Goal: Task Accomplishment & Management: Manage account settings

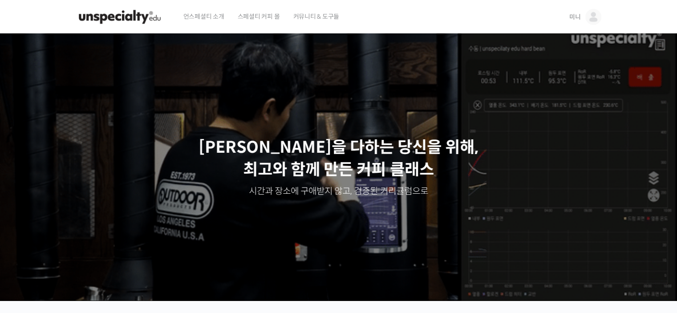
click at [577, 14] on span "미니" at bounding box center [575, 17] width 12 height 8
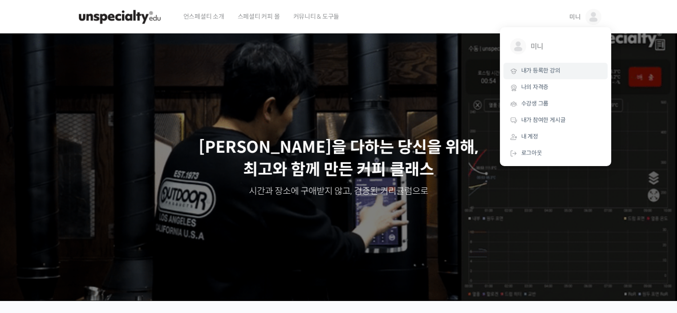
click at [557, 65] on link "내가 등록한 강의" at bounding box center [555, 71] width 104 height 16
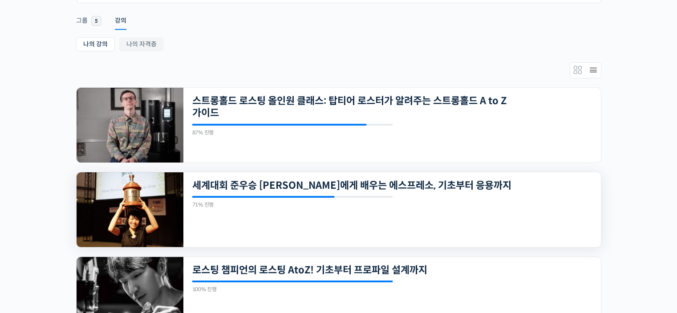
scroll to position [178, 0]
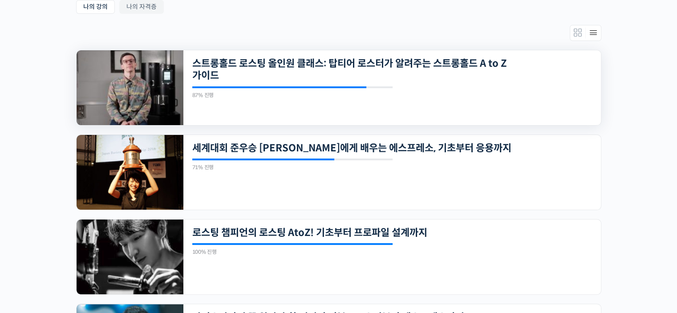
click at [91, 113] on img at bounding box center [130, 87] width 107 height 75
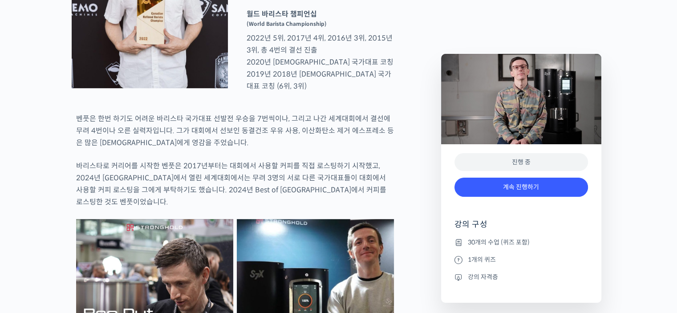
scroll to position [534, 0]
